Goal: Task Accomplishment & Management: Use online tool/utility

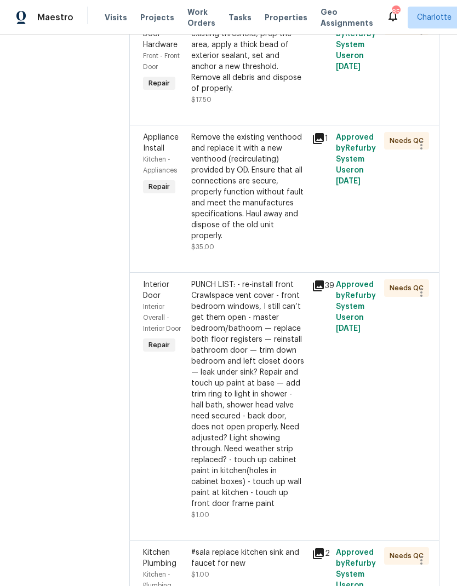
scroll to position [915, 0]
click at [148, 304] on span "Interior Overall - Interior Door" at bounding box center [162, 318] width 38 height 29
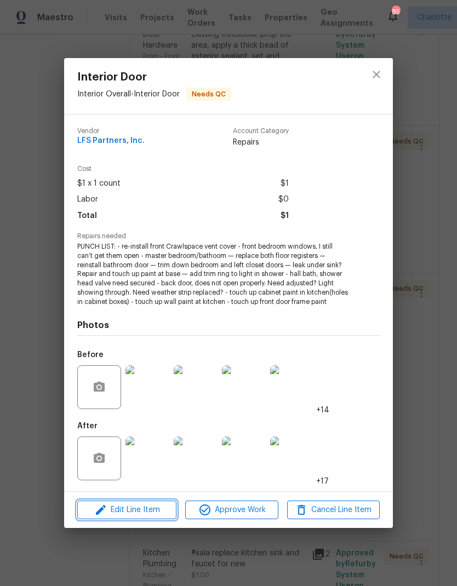
click at [116, 517] on span "Edit Line Item" at bounding box center [127, 511] width 93 height 14
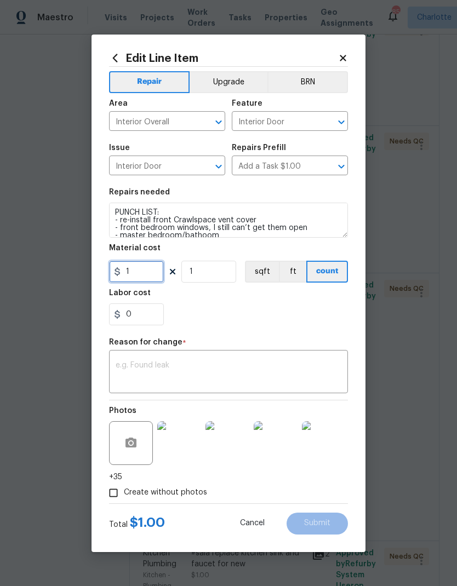
click at [145, 270] on input "1" at bounding box center [136, 272] width 55 height 22
type input "300"
click at [153, 367] on textarea at bounding box center [229, 373] width 226 height 23
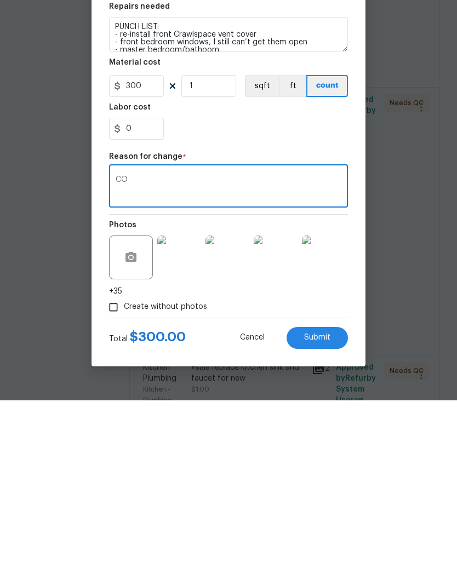
type textarea "CO"
click at [326, 513] on button "Submit" at bounding box center [317, 524] width 61 height 22
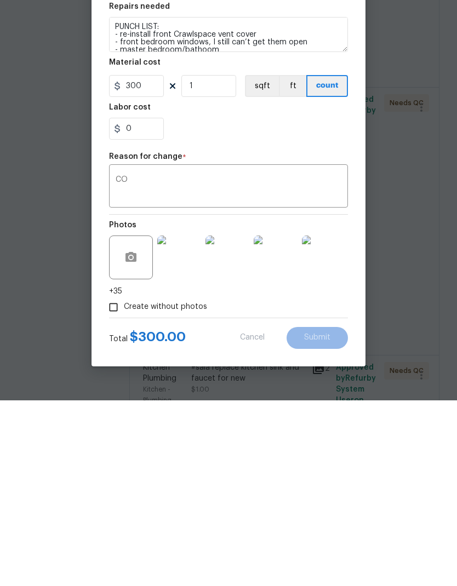
scroll to position [44, 0]
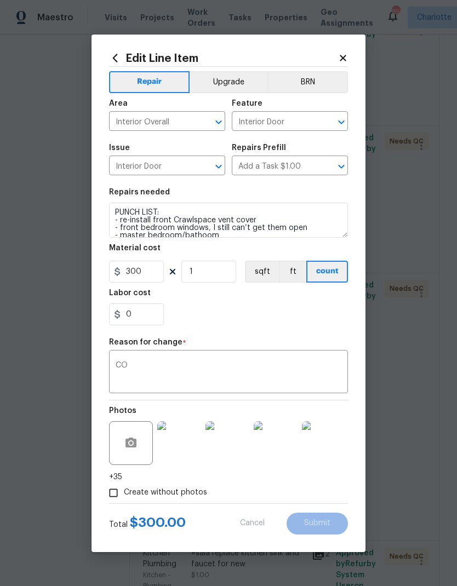
type input "1"
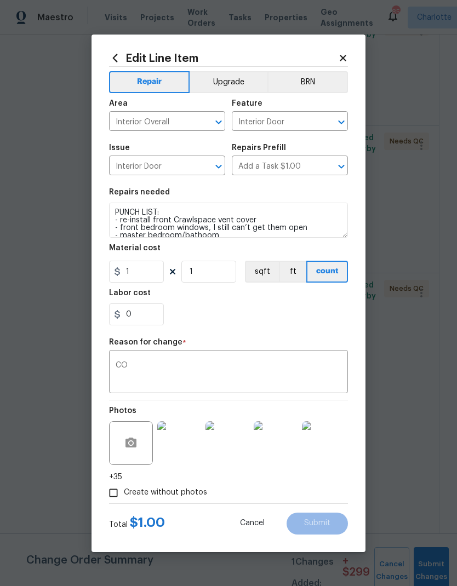
scroll to position [0, 0]
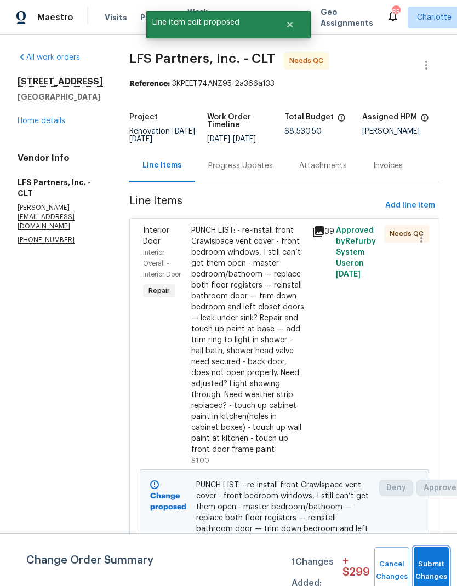
click at [432, 565] on button "Submit Changes" at bounding box center [431, 571] width 35 height 47
